Goal: Ask a question

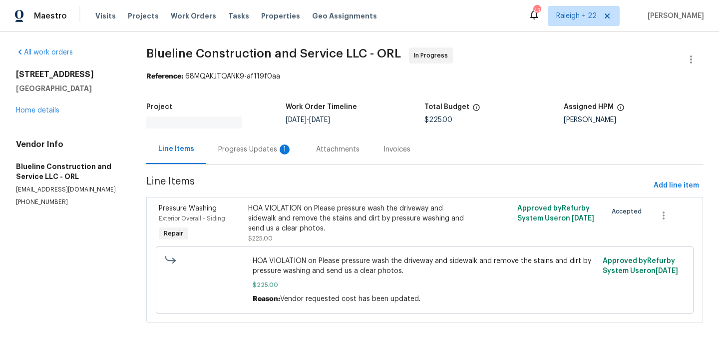
scroll to position [11, 0]
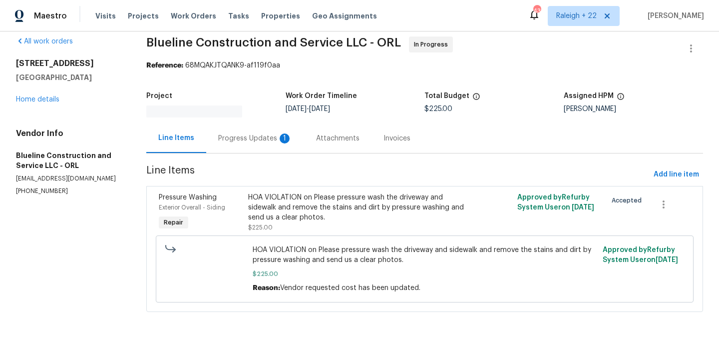
click at [250, 133] on div "Progress Updates 1" at bounding box center [255, 138] width 74 height 10
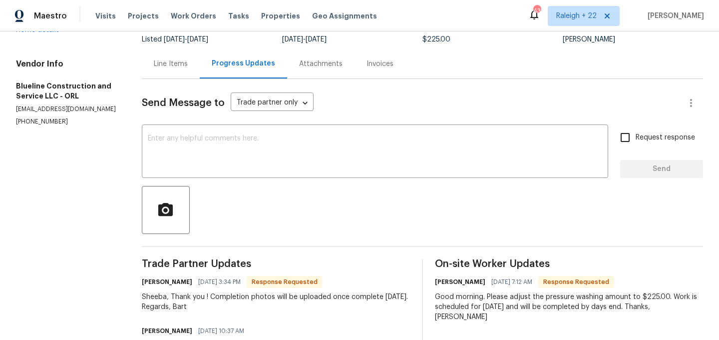
scroll to position [75, 0]
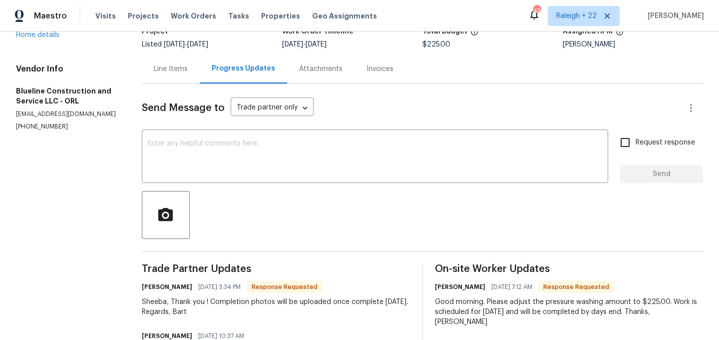
click at [181, 72] on div "Line Items" at bounding box center [171, 69] width 34 height 10
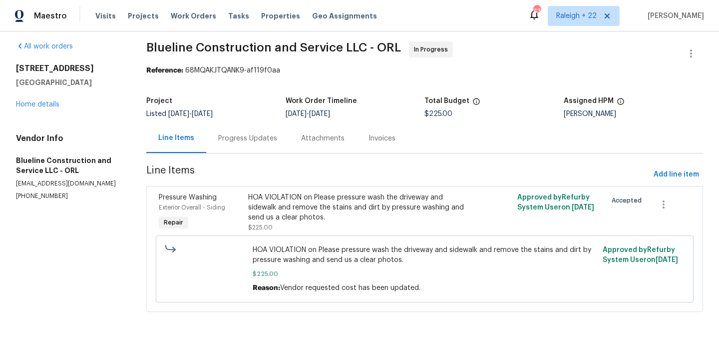
click at [322, 218] on div "HOA VIOLATION on Please pressure wash the driveway and sidewalk and remove the …" at bounding box center [357, 207] width 218 height 30
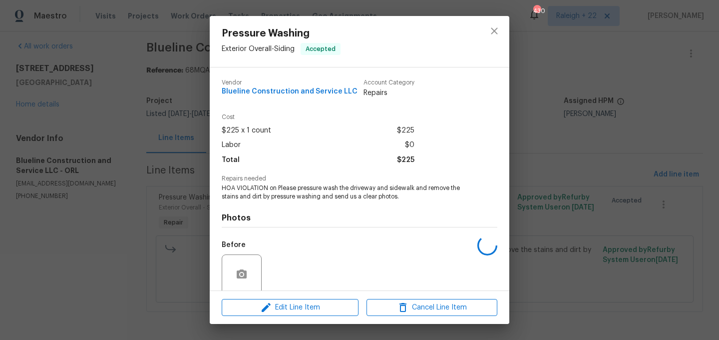
scroll to position [78, 0]
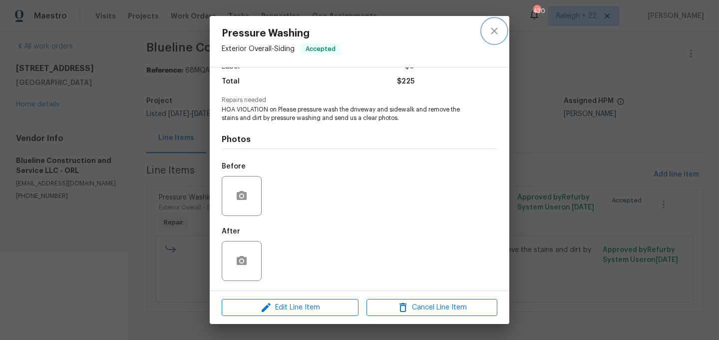
click at [493, 34] on icon "close" at bounding box center [494, 31] width 12 height 12
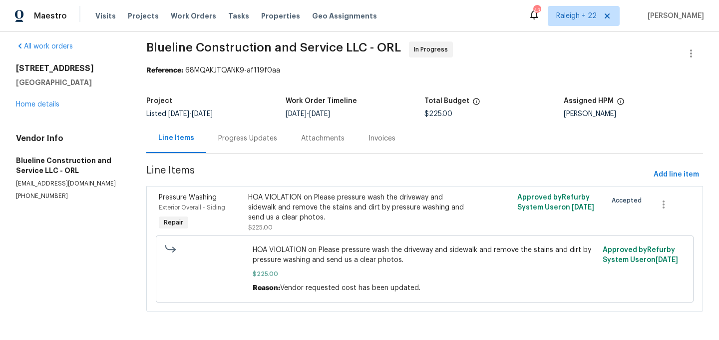
click at [244, 138] on div "Progress Updates" at bounding box center [247, 138] width 59 height 10
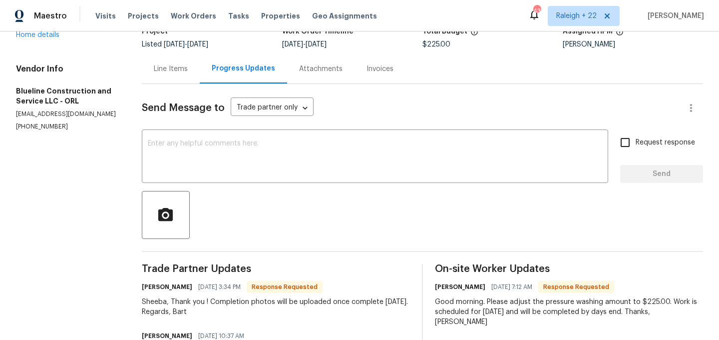
scroll to position [119, 0]
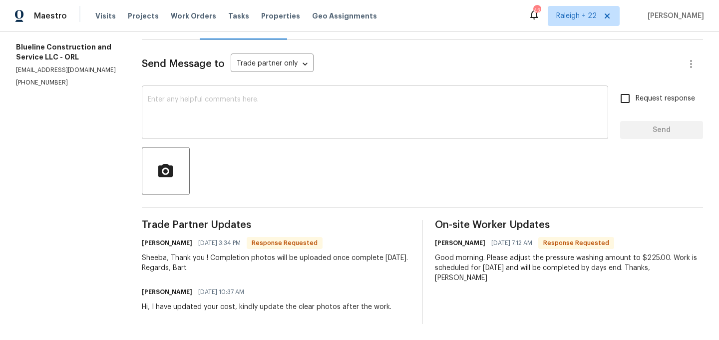
click at [207, 107] on textarea at bounding box center [375, 113] width 454 height 35
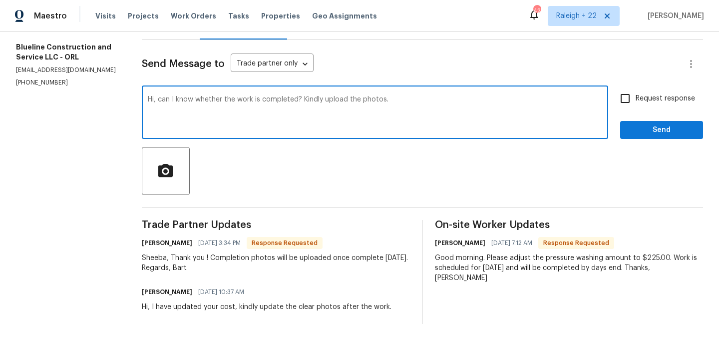
type textarea "Hi, can I know whether the work is completed? Kindly upload the photos."
click at [627, 99] on input "Request response" at bounding box center [625, 98] width 21 height 21
checkbox input "true"
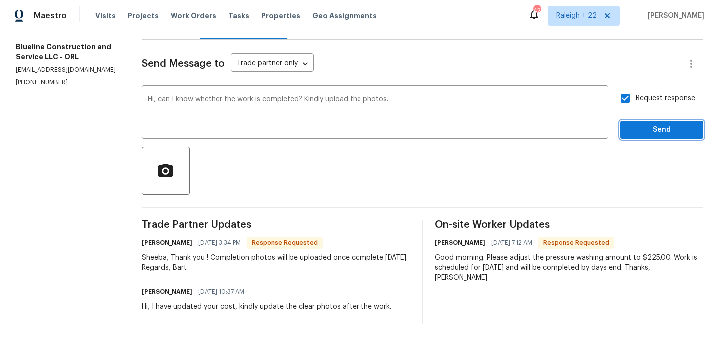
click at [636, 126] on span "Send" at bounding box center [661, 130] width 67 height 12
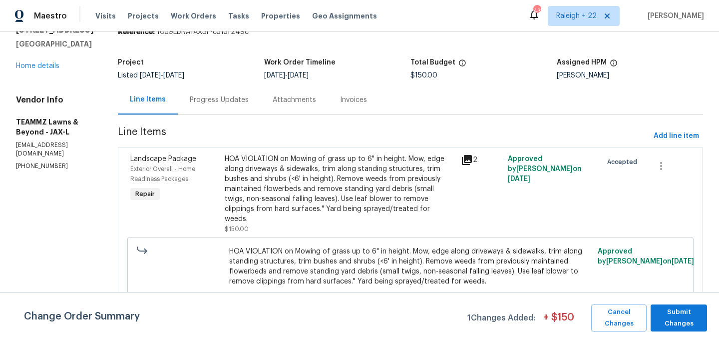
scroll to position [52, 0]
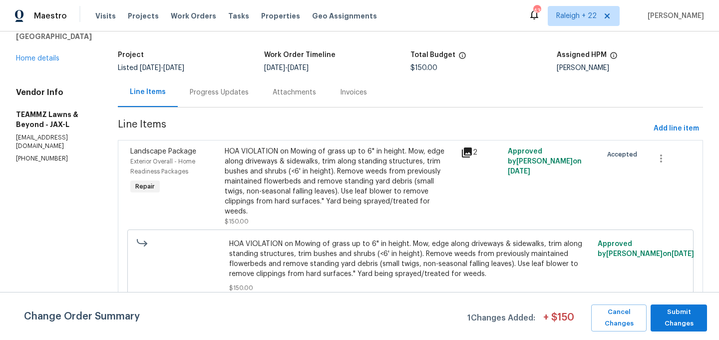
click at [295, 185] on div "HOA VIOLATION on Mowing of grass up to 6" in height. Mow, edge along driveways …" at bounding box center [340, 181] width 230 height 70
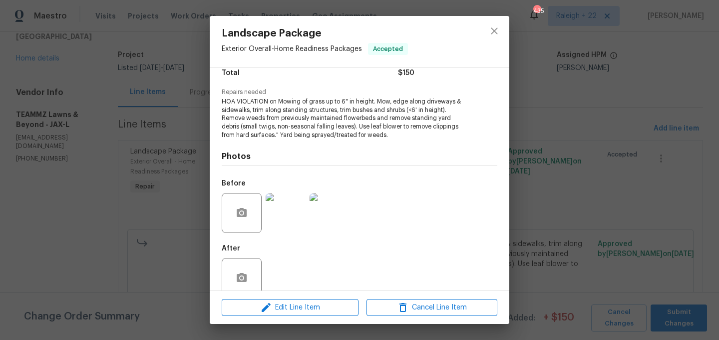
scroll to position [104, 0]
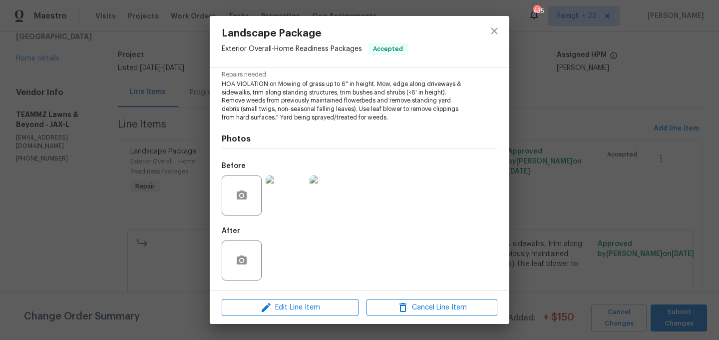
click at [175, 98] on div "Landscape Package Exterior Overall - Home Readiness Packages Accepted Vendor TE…" at bounding box center [359, 170] width 719 height 340
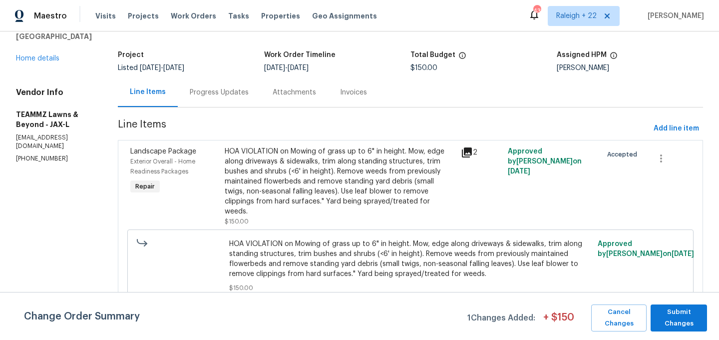
click at [249, 95] on div "Progress Updates" at bounding box center [219, 92] width 59 height 10
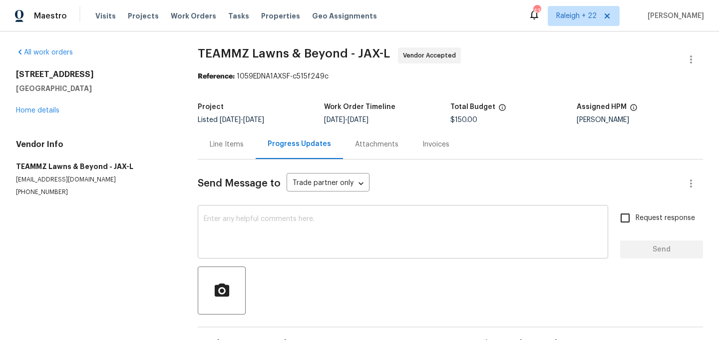
scroll to position [31, 0]
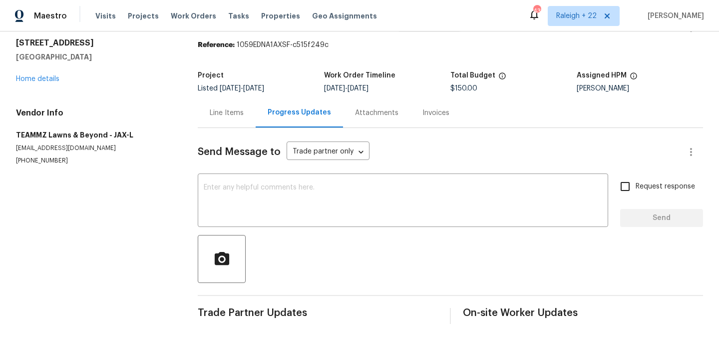
click at [235, 112] on div "Line Items" at bounding box center [227, 113] width 34 height 10
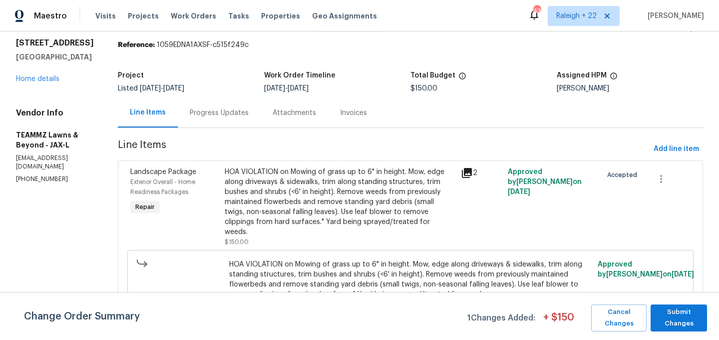
click at [234, 115] on div "Progress Updates" at bounding box center [219, 113] width 59 height 10
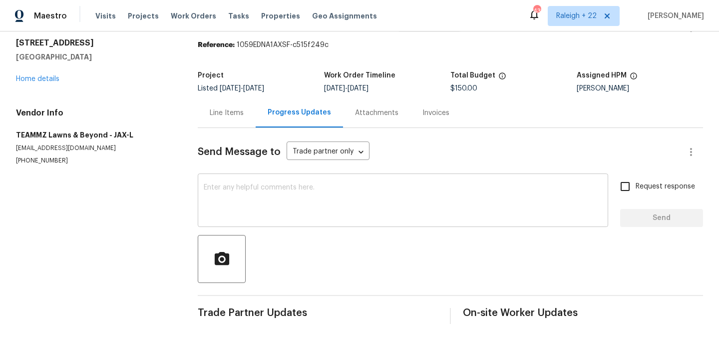
click at [329, 212] on textarea at bounding box center [403, 201] width 399 height 35
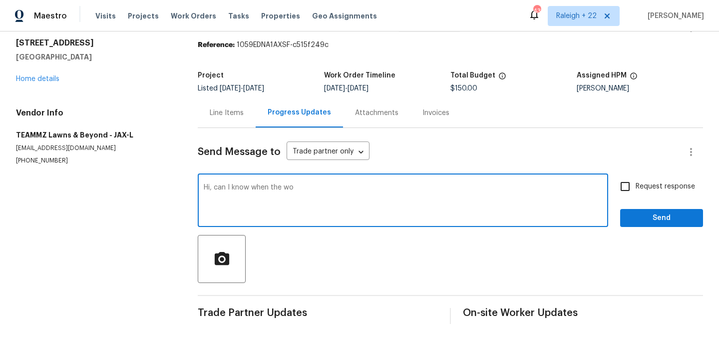
click at [329, 190] on textarea "Hi, can I know when the wo" at bounding box center [403, 201] width 399 height 35
type textarea "Hi, can I know when the WO will be completed?"
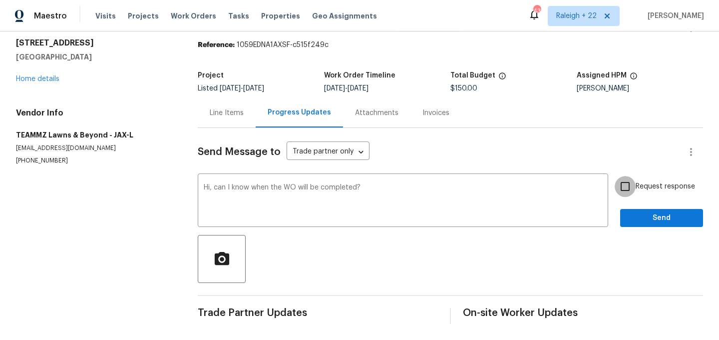
click at [627, 191] on input "Request response" at bounding box center [625, 186] width 21 height 21
checkbox input "true"
click at [643, 218] on span "Send" at bounding box center [661, 218] width 67 height 12
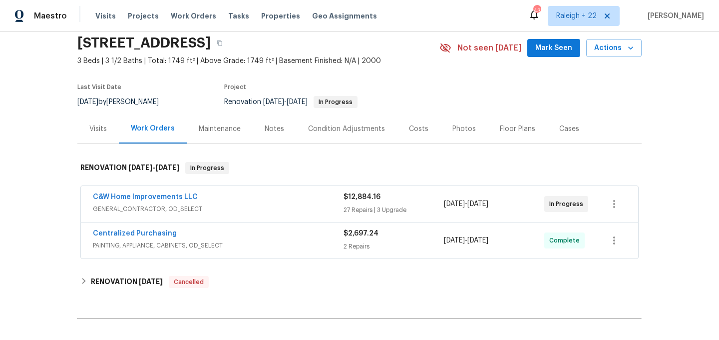
scroll to position [84, 0]
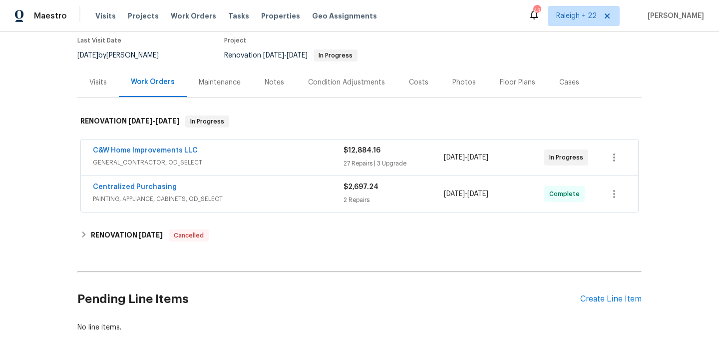
click at [166, 163] on span "GENERAL_CONTRACTOR, OD_SELECT" at bounding box center [218, 162] width 251 height 10
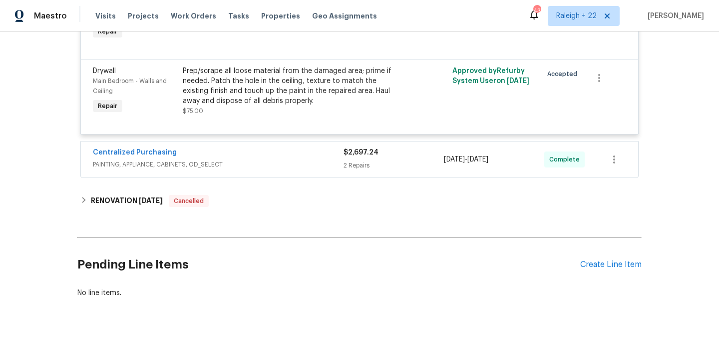
scroll to position [2845, 0]
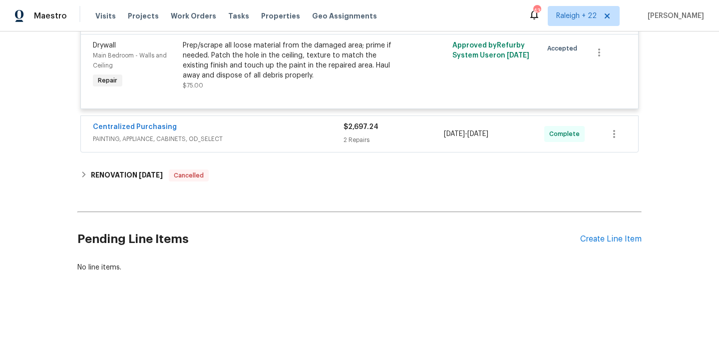
click at [164, 139] on span "PAINTING, APPLIANCE, CABINETS, OD_SELECT" at bounding box center [218, 139] width 251 height 10
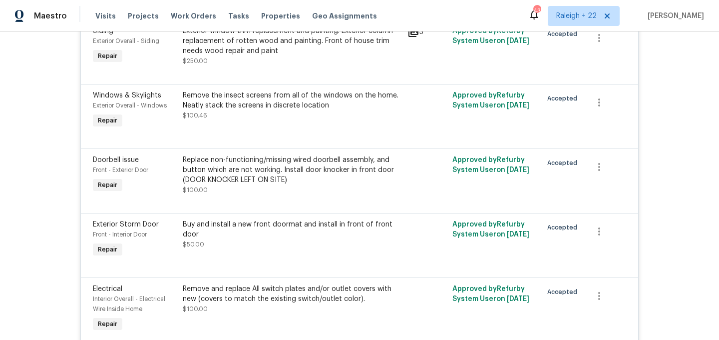
scroll to position [408, 0]
